Goal: Transaction & Acquisition: Subscribe to service/newsletter

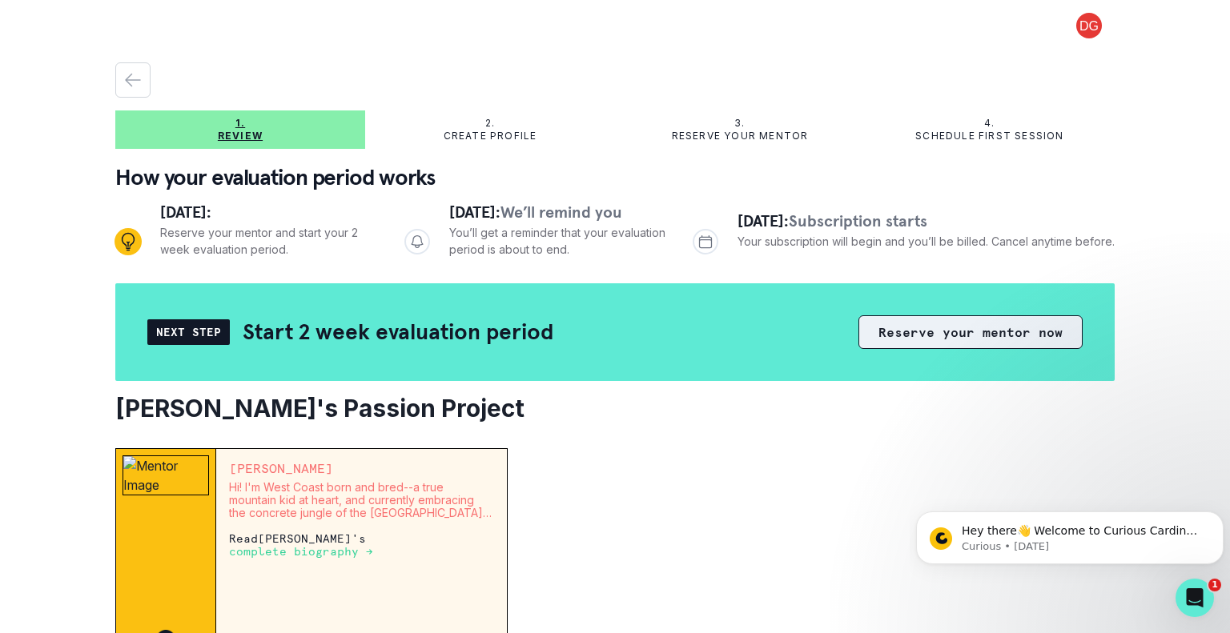
click at [937, 329] on button "Reserve your mentor now" at bounding box center [970, 332] width 224 height 34
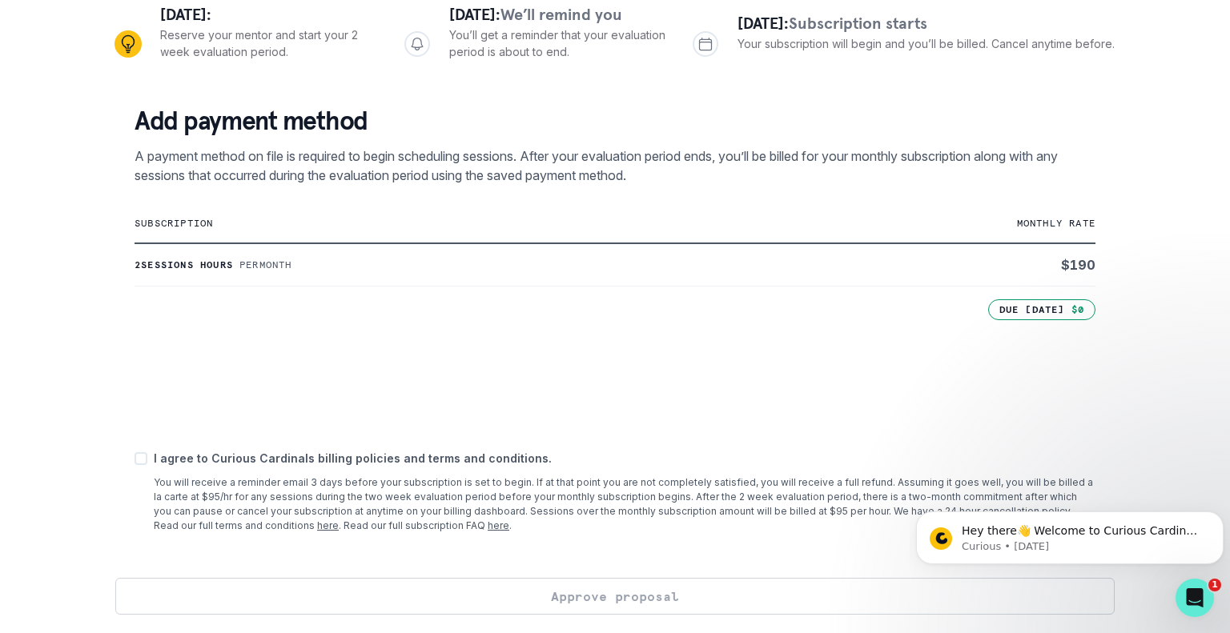
scroll to position [199, 0]
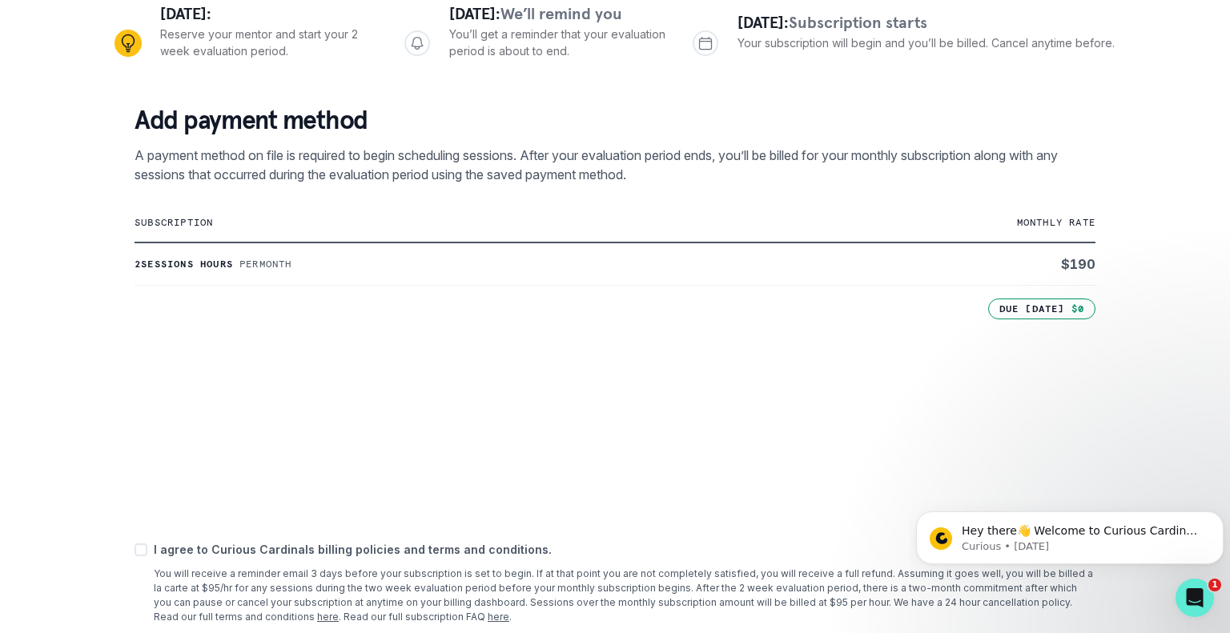
click at [138, 546] on span at bounding box center [140, 550] width 13 height 13
click at [134, 549] on input "checkbox" at bounding box center [134, 549] width 1 height 1
checkbox input "true"
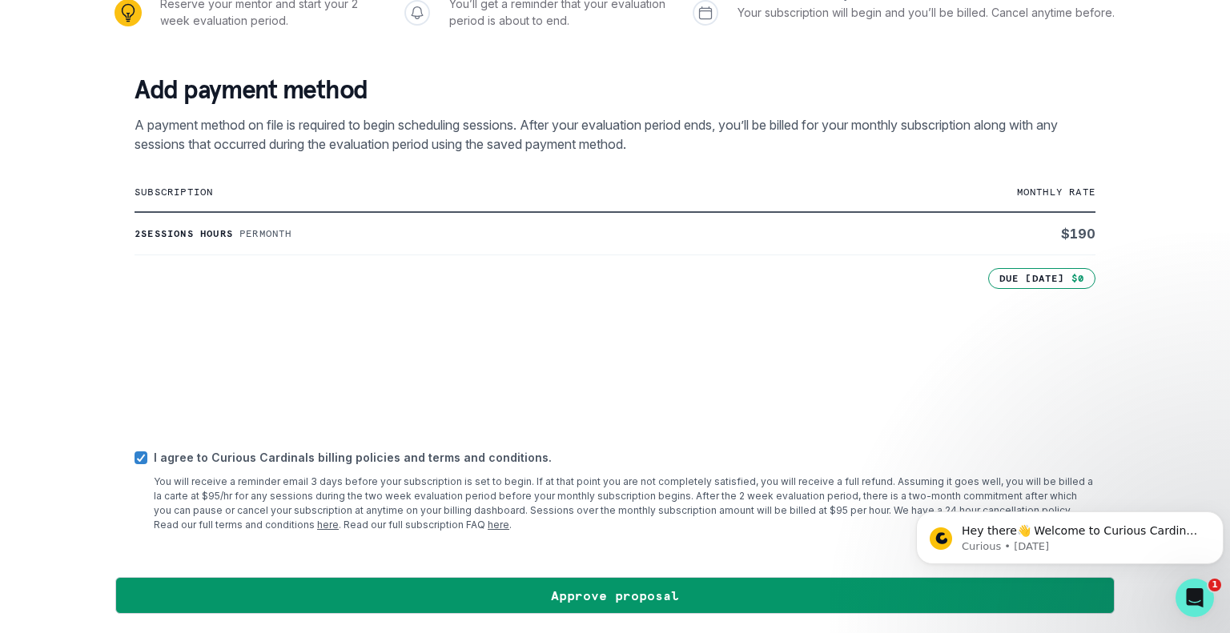
scroll to position [228, 0]
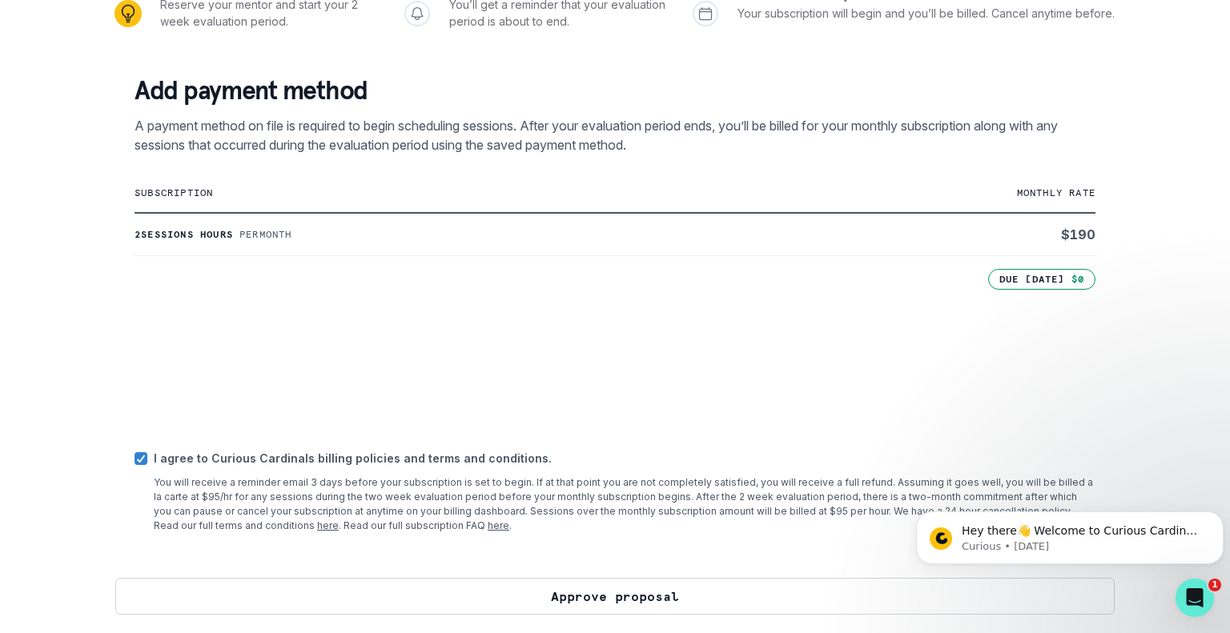
click at [598, 599] on button "Approve proposal" at bounding box center [614, 596] width 999 height 37
